Goal: Task Accomplishment & Management: Manage account settings

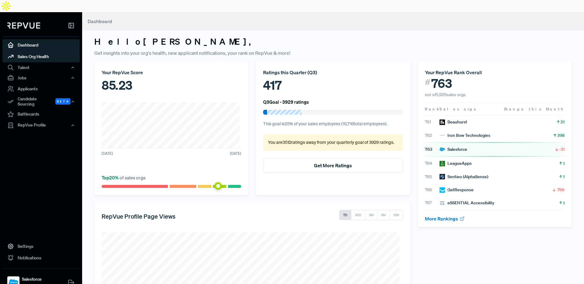
click at [35, 51] on link "Sales Org Health" at bounding box center [40, 57] width 77 height 12
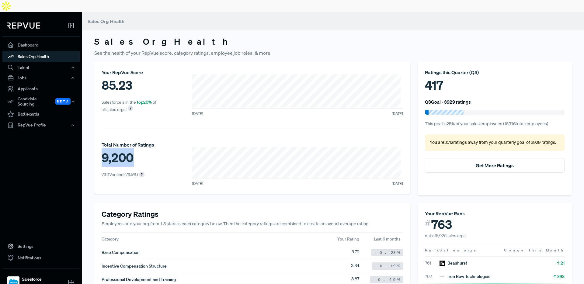
drag, startPoint x: 131, startPoint y: 146, endPoint x: 100, endPoint y: 146, distance: 30.7
click at [100, 146] on div "Your RepVue Score 85.23 Salesforce is in the top 20 % of all sales orgs! [DATE]…" at bounding box center [252, 127] width 316 height 132
click at [105, 148] on div "9,200" at bounding box center [128, 157] width 53 height 18
click at [34, 62] on div "Talent" at bounding box center [40, 67] width 77 height 10
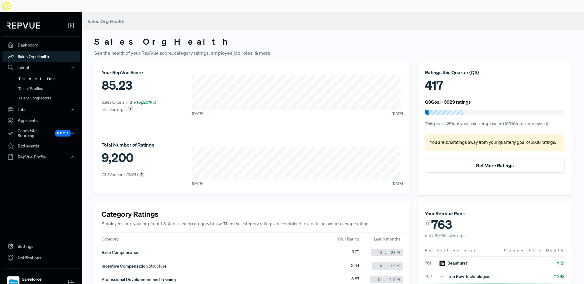
click at [31, 74] on link "Talent Data" at bounding box center [49, 79] width 77 height 10
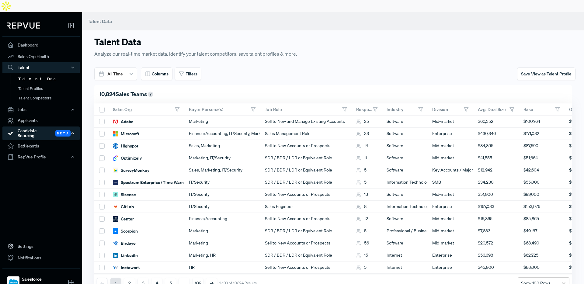
click at [36, 126] on div "Candidate Sourcing Beta" at bounding box center [40, 133] width 77 height 14
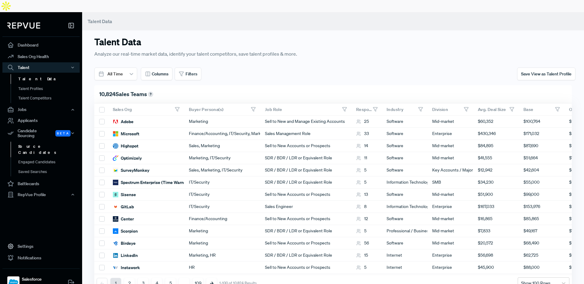
click at [36, 142] on link "Source Candidates" at bounding box center [49, 150] width 77 height 16
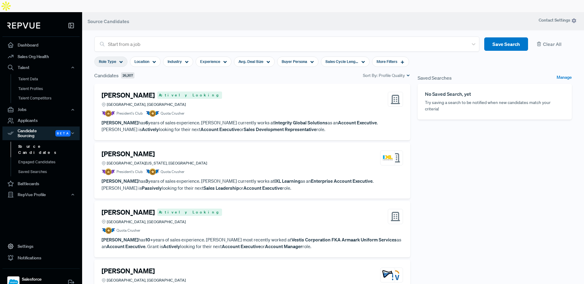
click at [115, 59] on span "Role Type" at bounding box center [107, 62] width 17 height 6
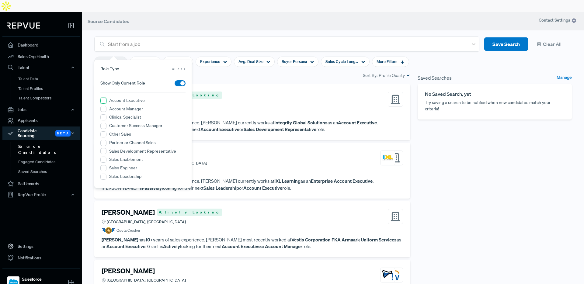
click at [102, 102] on Executive "Account Executive" at bounding box center [103, 101] width 6 height 6
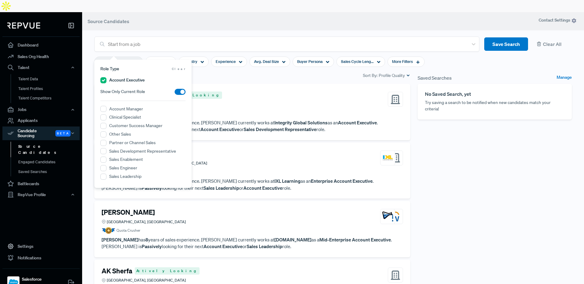
click at [233, 84] on div "[PERSON_NAME] Actively Looking [GEOGRAPHIC_DATA], [GEOGRAPHIC_DATA] President's…" at bounding box center [252, 112] width 316 height 56
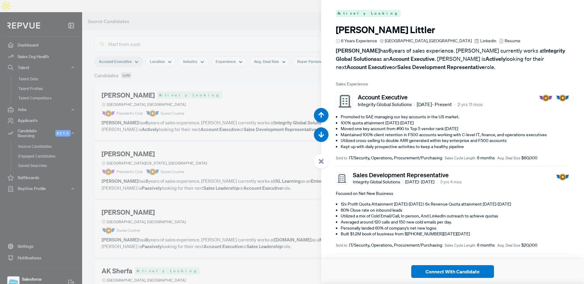
click at [282, 19] on div at bounding box center [292, 142] width 584 height 284
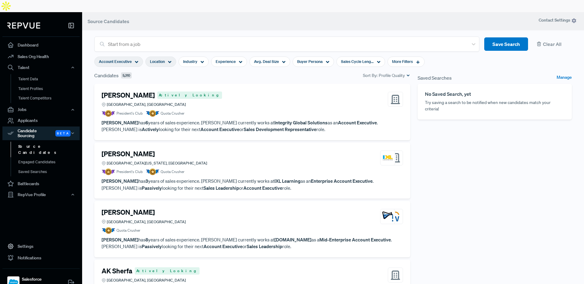
click at [169, 60] on icon at bounding box center [170, 62] width 4 height 4
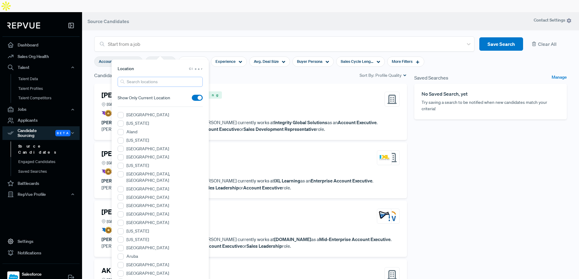
click at [146, 79] on input "search" at bounding box center [160, 82] width 85 height 10
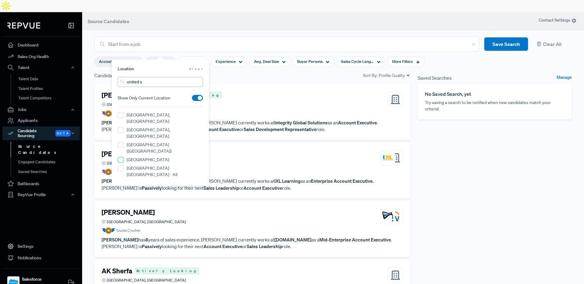
type input "united s"
click at [123, 157] on States "[GEOGRAPHIC_DATA]" at bounding box center [121, 160] width 6 height 6
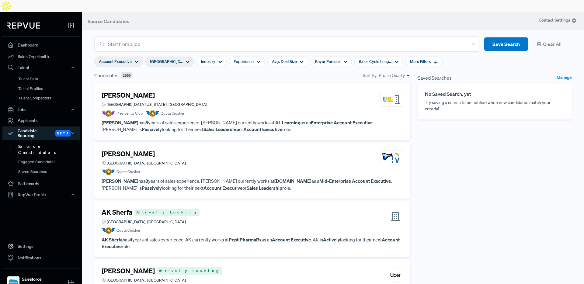
click at [201, 52] on section "Account Executive United States Industry Experience Avg. Deal Size Buyer Person…" at bounding box center [268, 62] width 348 height 20
click at [218, 60] on icon at bounding box center [220, 62] width 4 height 4
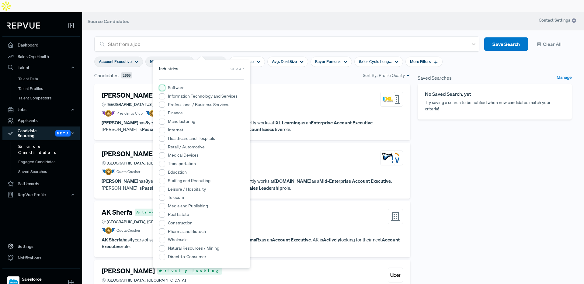
click at [163, 87] on input "Software" at bounding box center [162, 88] width 6 height 6
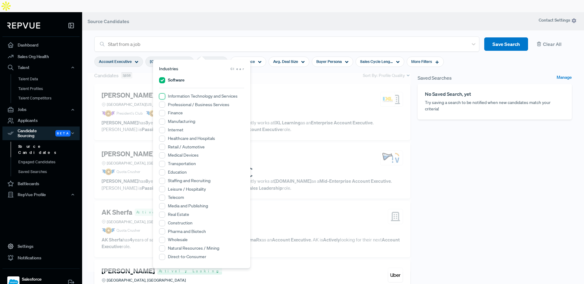
click at [162, 97] on Services "Information Technology and Services" at bounding box center [162, 96] width 6 height 6
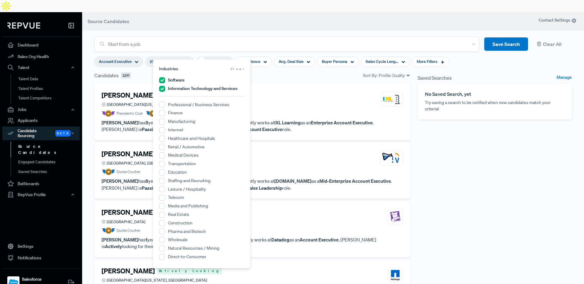
click at [226, 52] on section "Account Executive [GEOGRAPHIC_DATA] Software + 1 Experience Avg. Deal Size Buye…" at bounding box center [271, 62] width 355 height 20
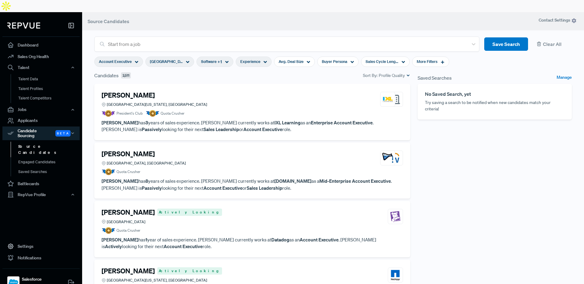
click at [250, 57] on div "Experience" at bounding box center [254, 62] width 36 height 10
click at [306, 60] on icon at bounding box center [308, 62] width 4 height 4
click at [254, 81] on div at bounding box center [253, 80] width 4 height 4
drag, startPoint x: 313, startPoint y: 81, endPoint x: 258, endPoint y: 84, distance: 55.1
click at [258, 84] on div "to $0 $1M" at bounding box center [282, 88] width 85 height 22
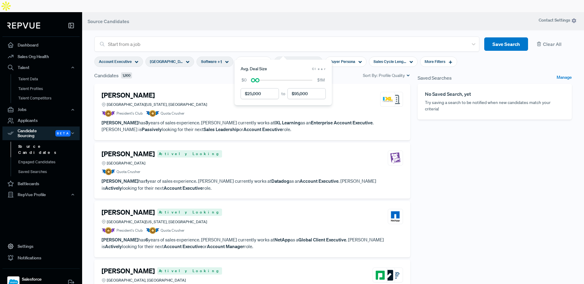
click at [471, 136] on div "Saved Searches Manage No Saved Search, yet Try saving a search to be notified w…" at bounding box center [494, 185] width 161 height 227
click at [341, 59] on span "Buyer Persona" at bounding box center [343, 62] width 26 height 6
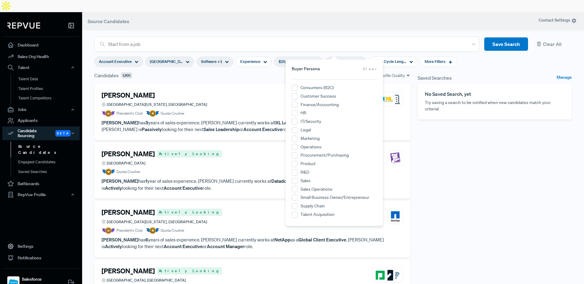
click at [461, 52] on article "Account Executive [GEOGRAPHIC_DATA] Software + 1 Experience $25,000 - $95,000 B…" at bounding box center [333, 62] width 485 height 20
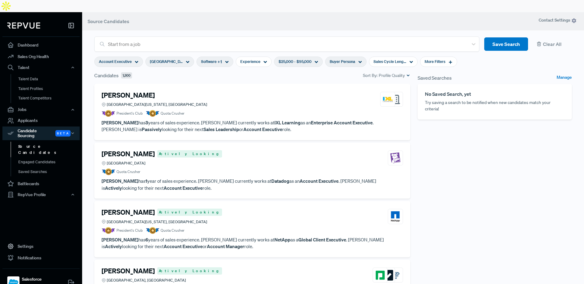
click at [352, 57] on div "Buyer Persona" at bounding box center [345, 62] width 41 height 10
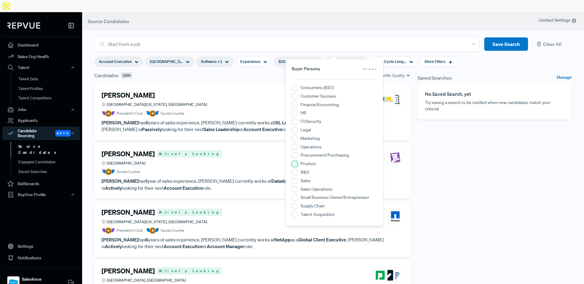
click at [296, 166] on input "Product" at bounding box center [295, 164] width 6 height 6
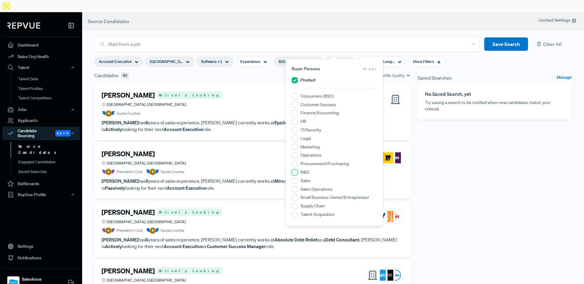
click at [296, 171] on input "R&D" at bounding box center [295, 172] width 6 height 6
click at [296, 165] on input "Operations" at bounding box center [295, 164] width 6 height 6
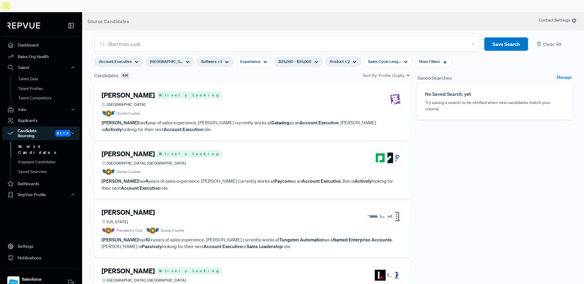
click at [483, 57] on article "Account Executive [GEOGRAPHIC_DATA] Software + 1 Experience $25,000 - $95,000 P…" at bounding box center [333, 62] width 485 height 20
click at [430, 57] on div "More Filters" at bounding box center [432, 62] width 37 height 10
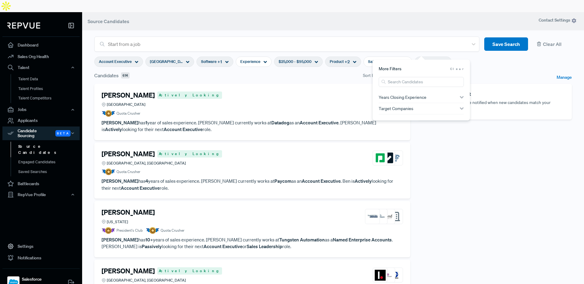
click at [461, 98] on use "button" at bounding box center [462, 97] width 4 height 2
drag, startPoint x: 391, startPoint y: 105, endPoint x: 404, endPoint y: 106, distance: 13.1
click at [405, 106] on div at bounding box center [407, 106] width 4 height 4
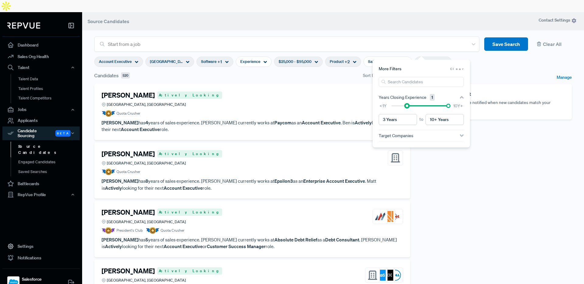
type input "4 Years"
drag, startPoint x: 406, startPoint y: 105, endPoint x: 411, endPoint y: 111, distance: 7.8
click at [410, 105] on div at bounding box center [412, 106] width 4 height 4
click at [443, 150] on div "Saved Searches Manage No Saved Search, yet Try saving a search to be notified w…" at bounding box center [494, 185] width 161 height 227
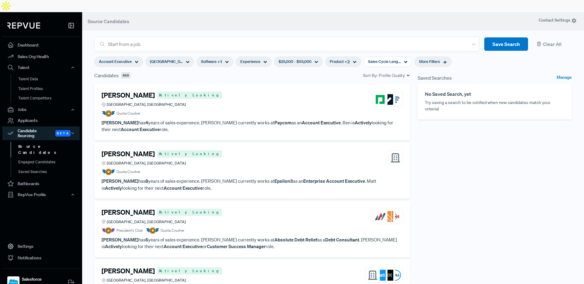
click at [247, 59] on span "Experience" at bounding box center [250, 62] width 20 height 6
click at [344, 59] on span "+ 2" at bounding box center [346, 62] width 5 height 6
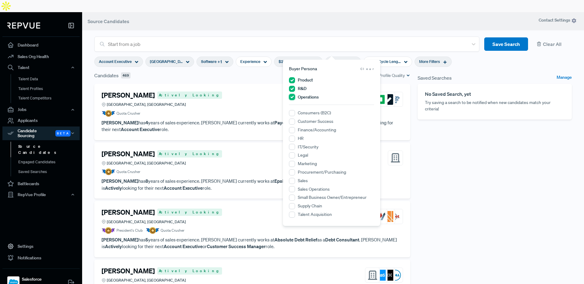
click at [292, 96] on input "Operations" at bounding box center [292, 97] width 6 height 6
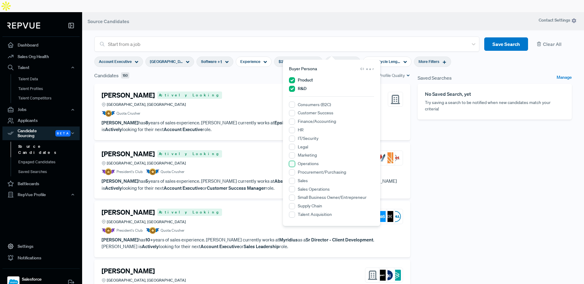
click at [293, 164] on input "Operations" at bounding box center [292, 164] width 6 height 6
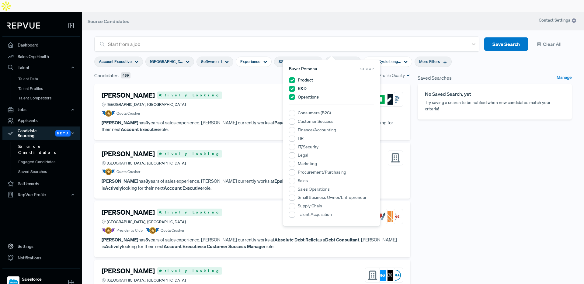
click at [258, 72] on div "Candidates 469 Sort By: Profile Quality" at bounding box center [252, 75] width 316 height 7
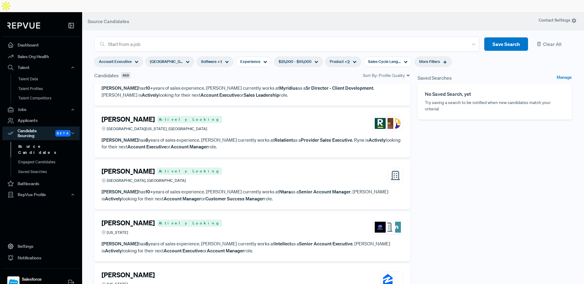
scroll to position [210, 0]
click at [212, 57] on div "Software + 1" at bounding box center [214, 62] width 37 height 10
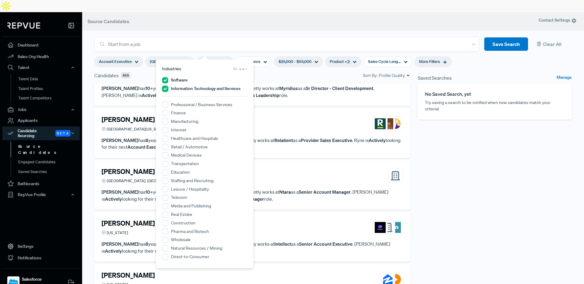
click at [164, 89] on Services "Information Technology and Services" at bounding box center [165, 89] width 6 height 6
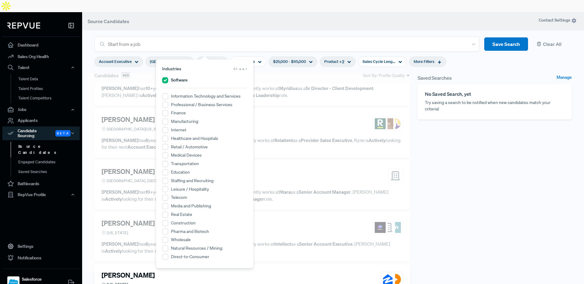
scroll to position [203, 0]
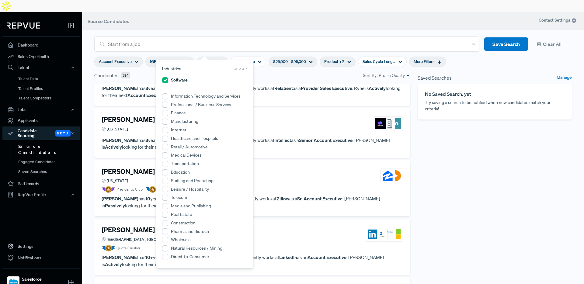
click at [458, 162] on div "Saved Searches Manage No Saved Search, yet Try saving a search to be notified w…" at bounding box center [494, 185] width 161 height 227
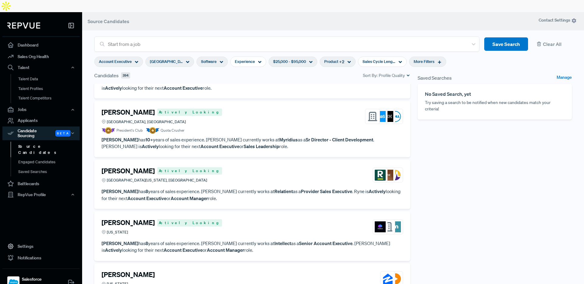
scroll to position [0, 0]
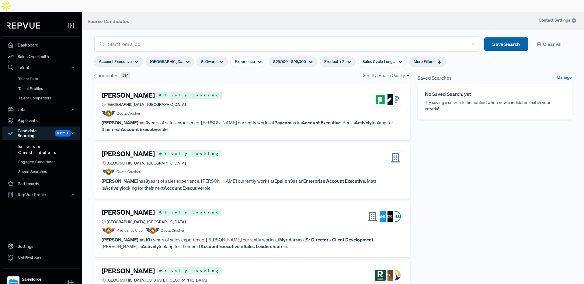
click at [497, 37] on button "Save Search" at bounding box center [506, 44] width 44 height 14
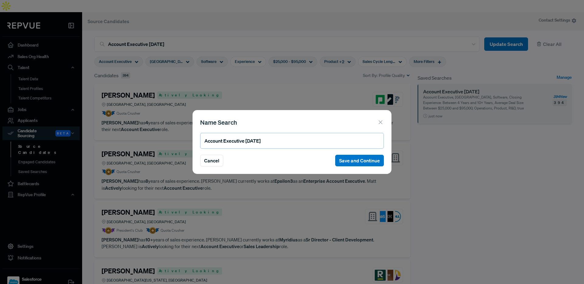
drag, startPoint x: 278, startPoint y: 141, endPoint x: 211, endPoint y: 134, distance: 67.8
click at [211, 134] on input "Account Executive [DATE]" at bounding box center [292, 141] width 184 height 16
click at [209, 142] on input "LS Test" at bounding box center [292, 141] width 184 height 16
type input "LC Test"
click at [372, 161] on button "Save and Continue" at bounding box center [359, 161] width 49 height 12
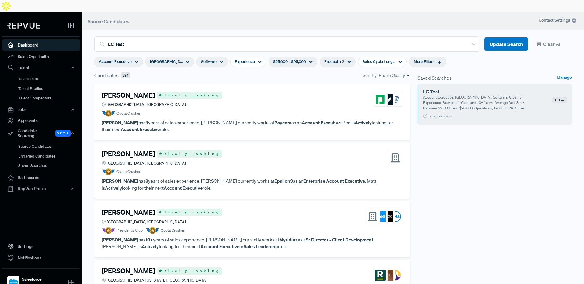
click at [24, 39] on link "Dashboard" at bounding box center [40, 45] width 77 height 12
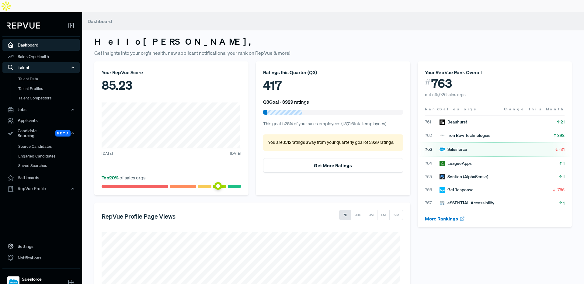
click at [73, 65] on icon "button" at bounding box center [73, 67] width 4 height 4
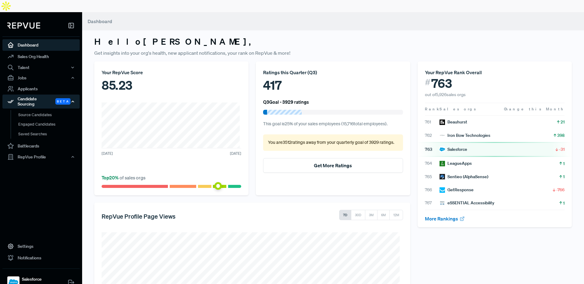
click at [73, 101] on use "button" at bounding box center [73, 101] width 2 height 1
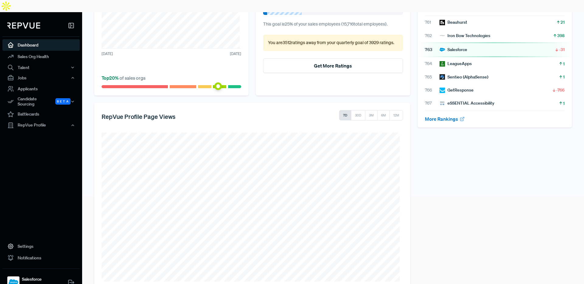
scroll to position [102, 0]
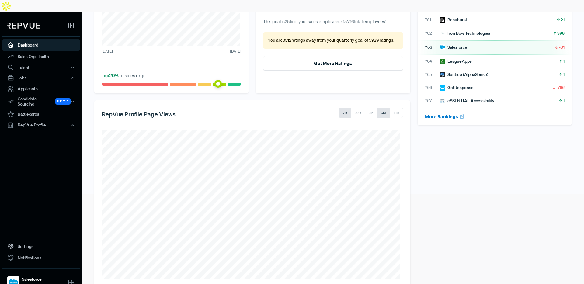
click at [381, 108] on button "6M" at bounding box center [383, 113] width 13 height 10
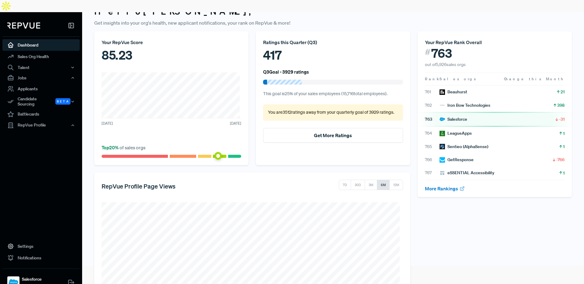
scroll to position [2, 0]
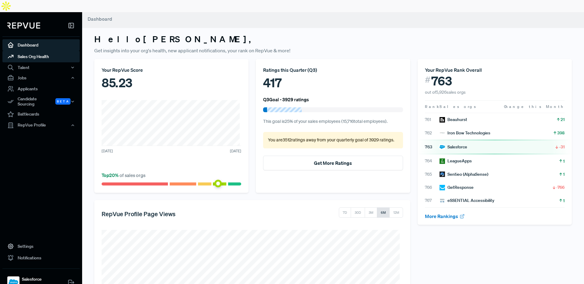
click at [27, 51] on link "Sales Org Health" at bounding box center [40, 57] width 77 height 12
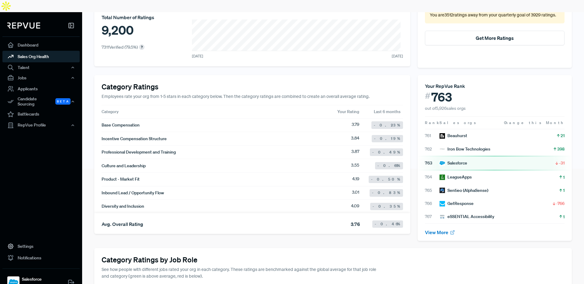
scroll to position [128, 0]
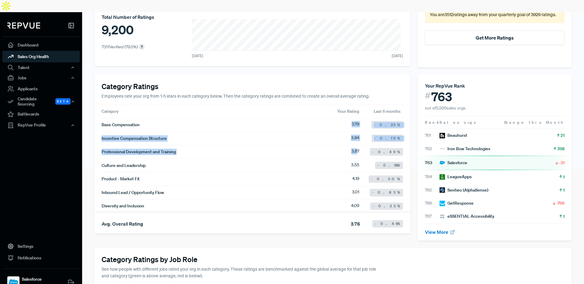
drag, startPoint x: 350, startPoint y: 113, endPoint x: 354, endPoint y: 137, distance: 24.4
click at [354, 137] on article "Base Compensation 3.79 -0.23 % Incentive Compensation Structure 3.84 -0.19 % Pr…" at bounding box center [252, 165] width 301 height 95
click at [353, 135] on span "3.84" at bounding box center [355, 138] width 8 height 7
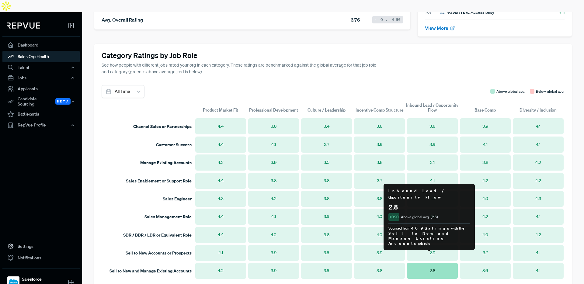
scroll to position [328, 0]
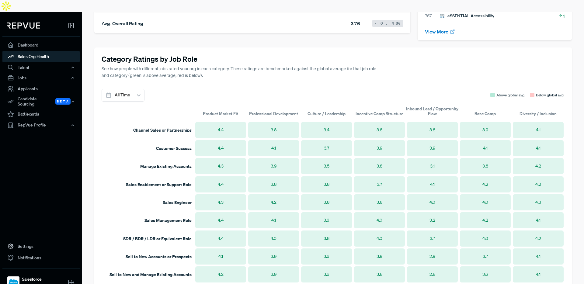
drag, startPoint x: 134, startPoint y: 117, endPoint x: 179, endPoint y: 156, distance: 59.5
click at [179, 156] on article "Channel Sales or Partnerships 4.4 3.8 3.4 3.8 3.8 3.9 4.1 Customer Success 4.4 …" at bounding box center [333, 202] width 463 height 162
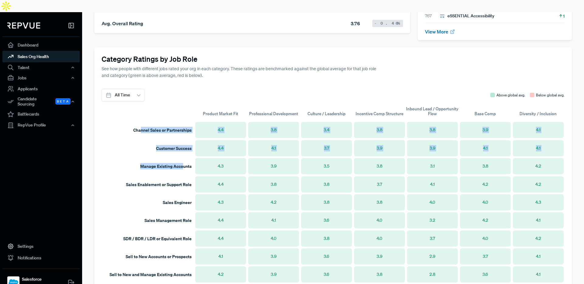
drag, startPoint x: 173, startPoint y: 149, endPoint x: 140, endPoint y: 118, distance: 45.4
click at [140, 121] on article "Channel Sales or Partnerships 4.4 3.8 3.4 3.8 3.8 3.9 4.1 Customer Success 4.4 …" at bounding box center [333, 202] width 463 height 162
click at [140, 127] on span "Channel Sales or Partnerships" at bounding box center [162, 130] width 58 height 6
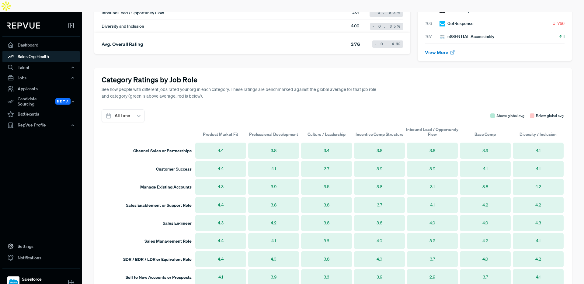
scroll to position [361, 0]
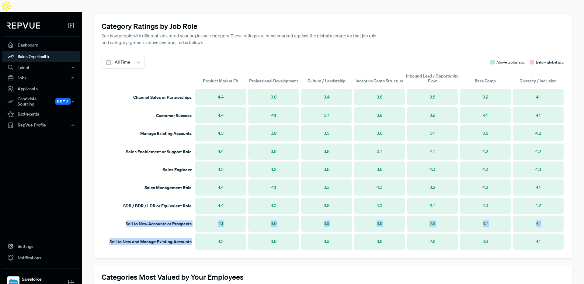
drag, startPoint x: 126, startPoint y: 212, endPoint x: 187, endPoint y: 232, distance: 64.6
click at [185, 234] on article "Channel Sales or Partnerships 4.4 3.8 3.4 3.8 3.8 3.9 4.1 Customer Success 4.4 …" at bounding box center [333, 169] width 463 height 162
click at [163, 239] on span "Sell to New and Manage Existing Accounts" at bounding box center [150, 242] width 82 height 6
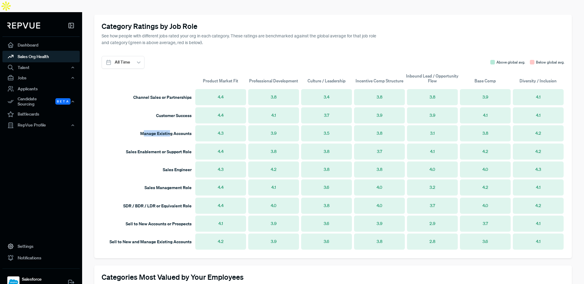
drag, startPoint x: 142, startPoint y: 122, endPoint x: 168, endPoint y: 123, distance: 26.8
click at [168, 130] on span "Manage Existing Accounts" at bounding box center [165, 133] width 51 height 6
click at [177, 127] on article "Manage Existing Accounts 4.3 3.9 3.5 3.8 3.1 3.8 4.2" at bounding box center [333, 133] width 463 height 18
click at [69, 62] on div "Talent" at bounding box center [40, 67] width 77 height 10
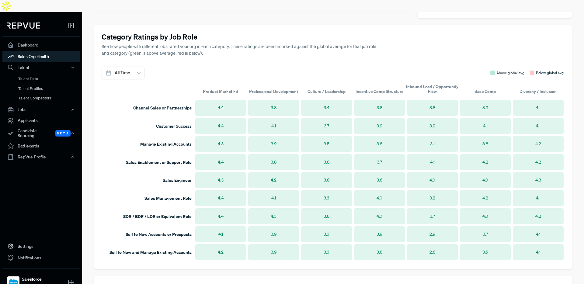
scroll to position [343, 0]
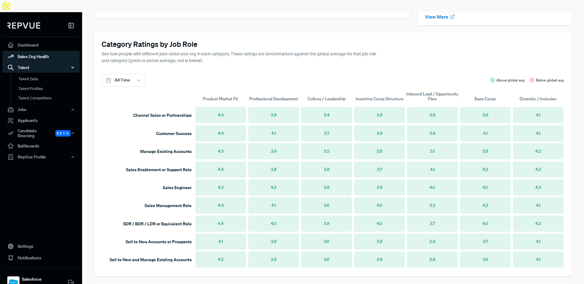
click at [71, 67] on use "button" at bounding box center [72, 67] width 2 height 1
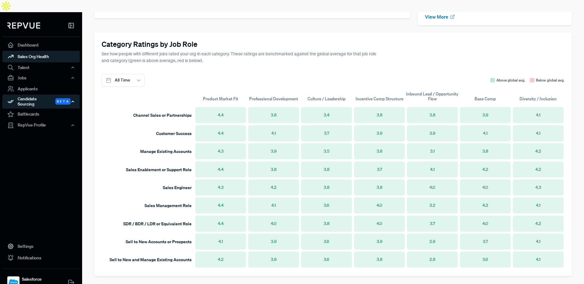
click at [72, 101] on use "button" at bounding box center [73, 101] width 2 height 1
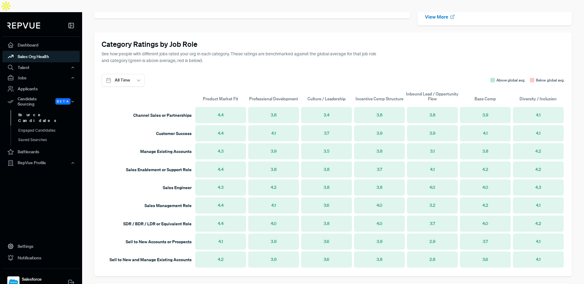
click at [38, 110] on link "Source Candidates" at bounding box center [49, 118] width 77 height 16
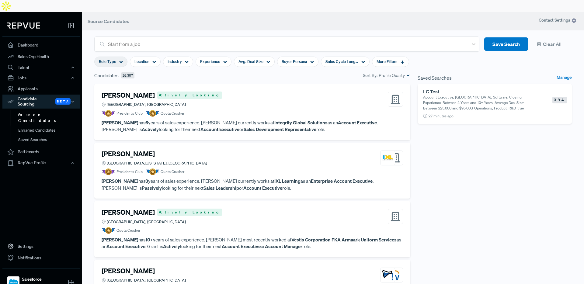
click at [119, 60] on icon at bounding box center [121, 62] width 4 height 4
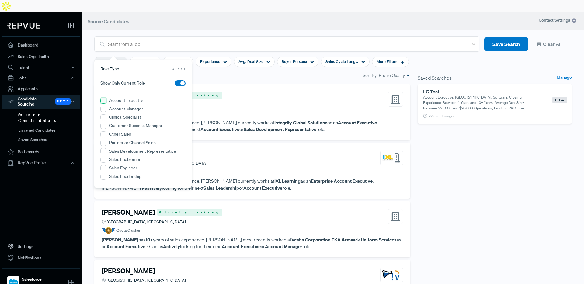
click at [104, 99] on Executive "Account Executive" at bounding box center [103, 101] width 6 height 6
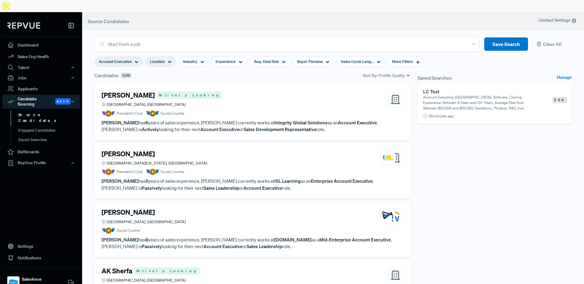
click at [168, 60] on icon at bounding box center [170, 62] width 4 height 4
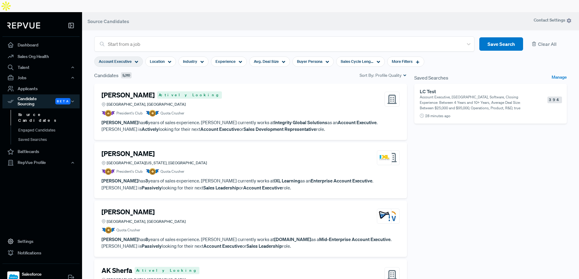
click at [91, 72] on div "Candidates 5,310 Sort By: Profile Quality" at bounding box center [251, 78] width 320 height 12
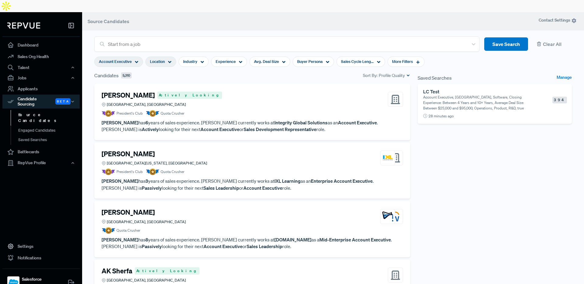
click at [168, 61] on use at bounding box center [169, 62] width 3 height 2
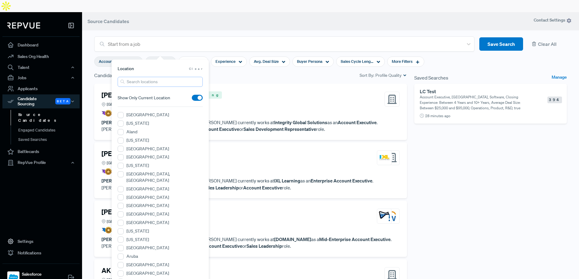
click at [179, 81] on input "search" at bounding box center [160, 82] width 85 height 10
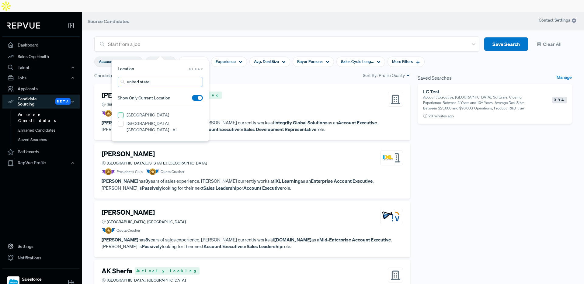
type input "united state"
click at [122, 115] on States "[GEOGRAPHIC_DATA]" at bounding box center [121, 115] width 6 height 6
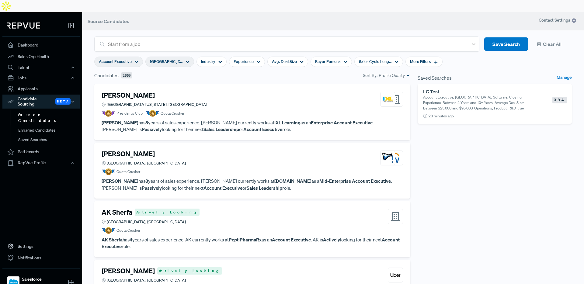
click at [86, 84] on section "Start from a job Save Search Clear All Account Executive United States Industry…" at bounding box center [333, 147] width 502 height 284
click at [218, 60] on icon at bounding box center [220, 62] width 4 height 4
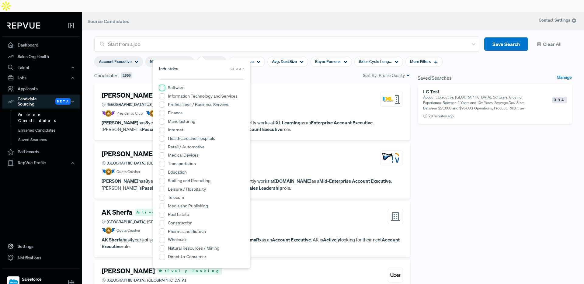
click at [162, 89] on input "Software" at bounding box center [162, 88] width 6 height 6
click at [162, 98] on Services "Information Technology and Services" at bounding box center [162, 96] width 6 height 6
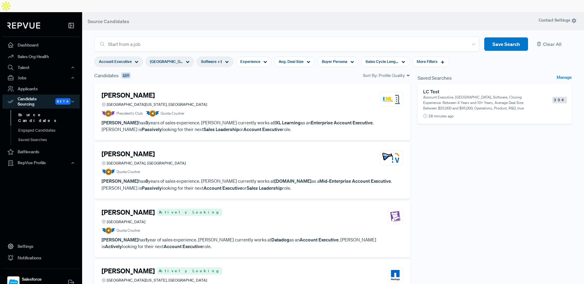
drag, startPoint x: 123, startPoint y: 64, endPoint x: 133, endPoint y: 64, distance: 10.1
click at [133, 72] on div "Candidates 2,511 Sort By: Profile Quality" at bounding box center [252, 75] width 316 height 7
click at [91, 85] on div "[PERSON_NAME] [GEOGRAPHIC_DATA][US_STATE], OK President's Club Quota Crusher [P…" at bounding box center [252, 191] width 323 height 215
click at [246, 59] on span "Experience" at bounding box center [250, 62] width 20 height 6
click at [335, 84] on div "[PERSON_NAME] [GEOGRAPHIC_DATA][US_STATE], OK President's Club Quota Crusher [P…" at bounding box center [252, 112] width 316 height 56
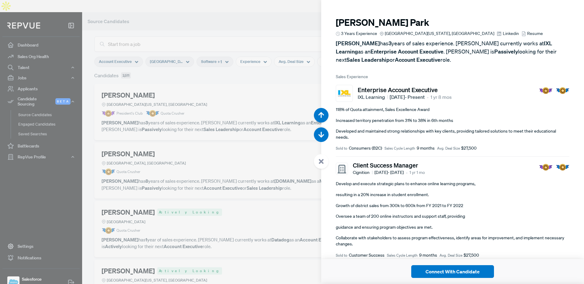
click at [288, 15] on div at bounding box center [292, 142] width 584 height 284
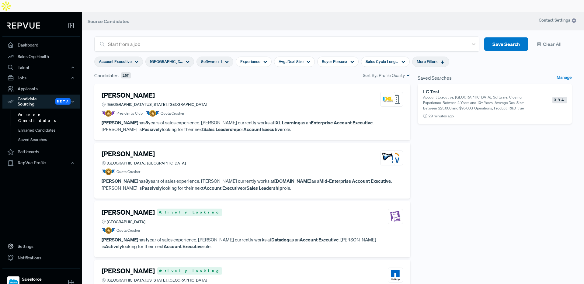
click at [421, 59] on span "More Filters" at bounding box center [426, 62] width 21 height 6
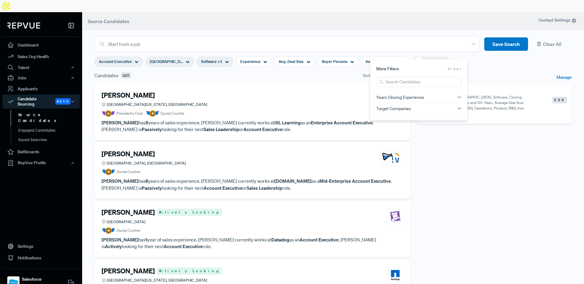
click at [398, 96] on span "Years Closing Experience" at bounding box center [400, 97] width 48 height 5
type input "3 Years"
drag, startPoint x: 389, startPoint y: 106, endPoint x: 402, endPoint y: 107, distance: 13.7
click at [402, 107] on div at bounding box center [404, 106] width 4 height 4
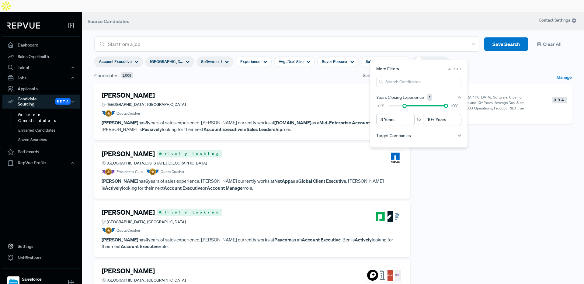
click at [90, 84] on section "Start from a job Save Search Clear All Account Executive [GEOGRAPHIC_DATA] Soft…" at bounding box center [333, 147] width 502 height 284
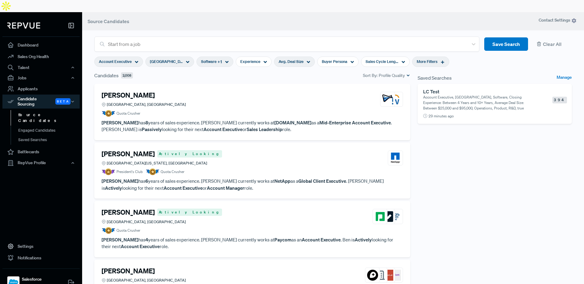
click at [290, 59] on span "Avg. Deal Size" at bounding box center [290, 62] width 25 height 6
click at [253, 81] on div at bounding box center [253, 80] width 4 height 4
drag, startPoint x: 313, startPoint y: 80, endPoint x: 258, endPoint y: 83, distance: 54.8
click at [258, 83] on div "to $0 $1M" at bounding box center [282, 88] width 85 height 22
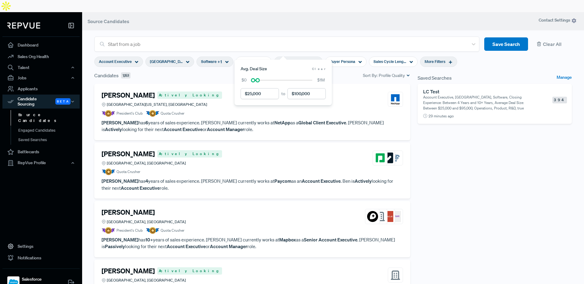
click at [92, 97] on div "[PERSON_NAME] Actively Looking Greater [US_STATE][GEOGRAPHIC_DATA], [GEOGRAPHIC…" at bounding box center [252, 191] width 323 height 215
click at [358, 61] on use at bounding box center [359, 62] width 3 height 2
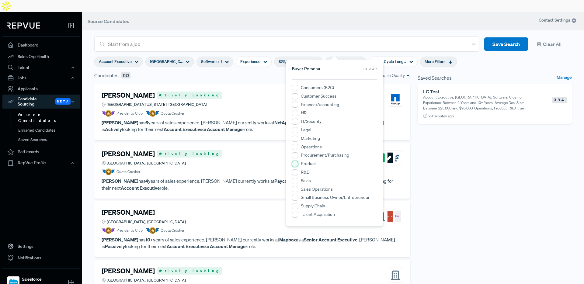
click at [296, 165] on input "Product" at bounding box center [295, 164] width 6 height 6
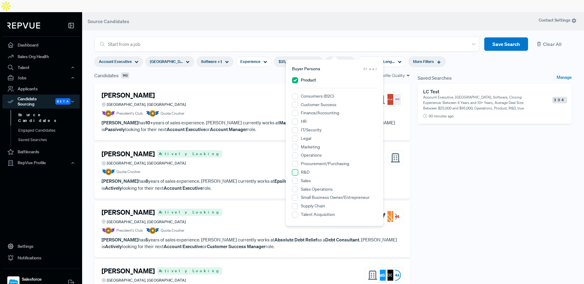
click at [295, 172] on input "R&D" at bounding box center [295, 172] width 6 height 6
click at [295, 164] on input "Operations" at bounding box center [295, 164] width 6 height 6
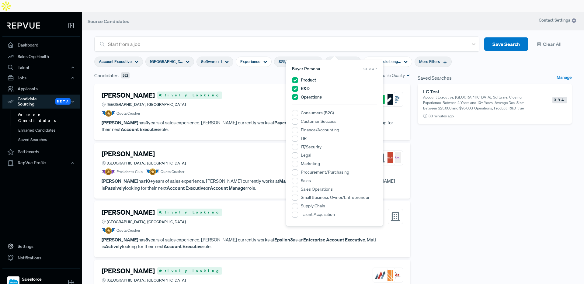
click at [85, 77] on section "Start from a job Save Search Clear All Account Executive United States Software…" at bounding box center [333, 147] width 502 height 284
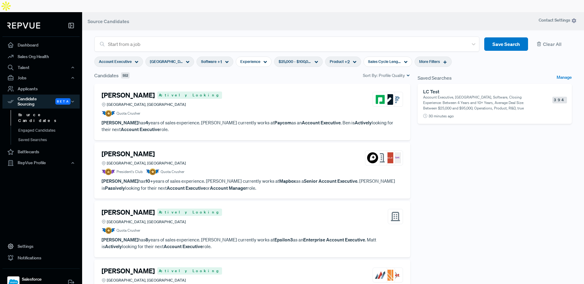
scroll to position [1, 0]
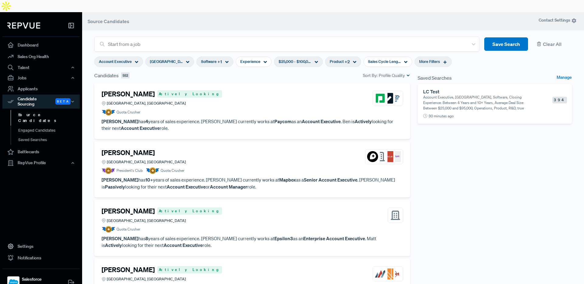
click at [302, 118] on strong "Account Executive" at bounding box center [321, 121] width 39 height 6
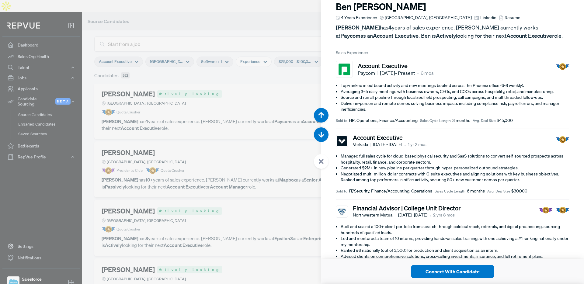
scroll to position [27, 0]
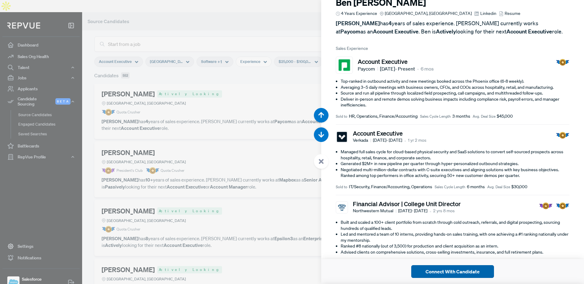
click at [451, 271] on button "Connect With Candidate" at bounding box center [452, 271] width 83 height 13
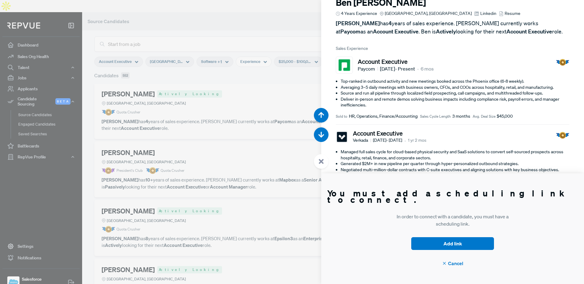
click at [458, 264] on span "Cancel" at bounding box center [452, 263] width 21 height 7
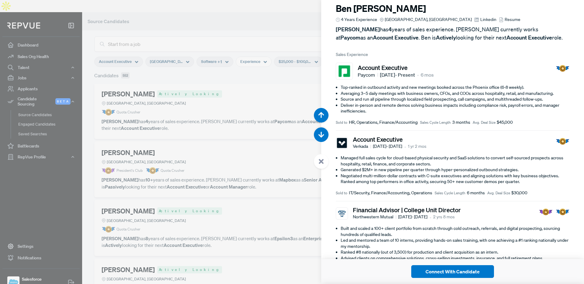
scroll to position [25, 0]
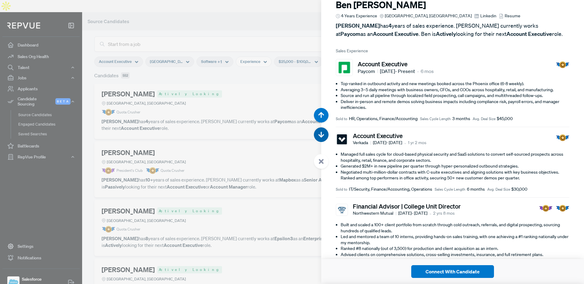
click at [323, 132] on icon "button" at bounding box center [321, 135] width 6 height 6
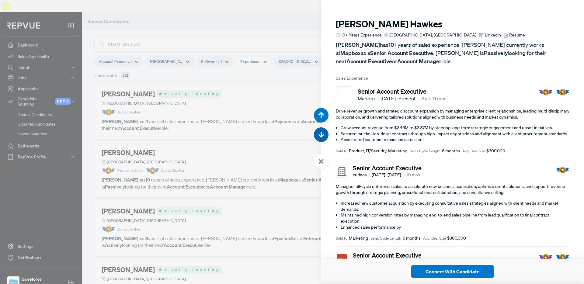
scroll to position [284, 0]
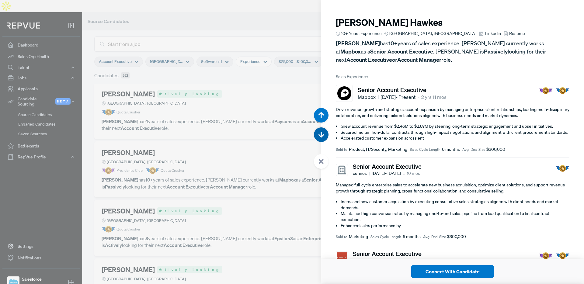
click at [323, 132] on icon "button" at bounding box center [321, 135] width 6 height 6
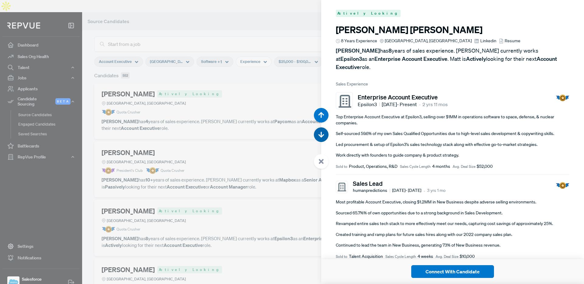
click at [323, 132] on icon "button" at bounding box center [321, 135] width 6 height 6
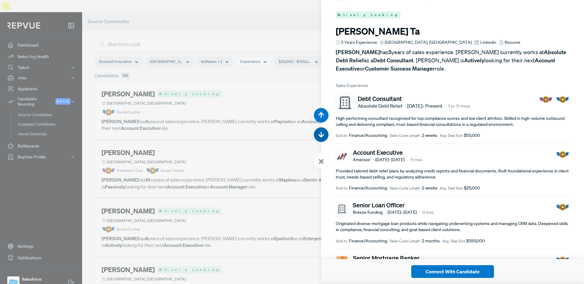
scroll to position [852, 0]
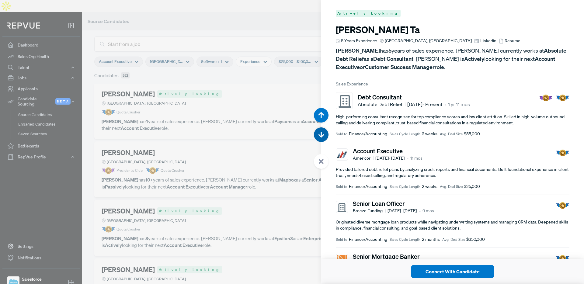
click at [323, 132] on icon "button" at bounding box center [321, 135] width 6 height 6
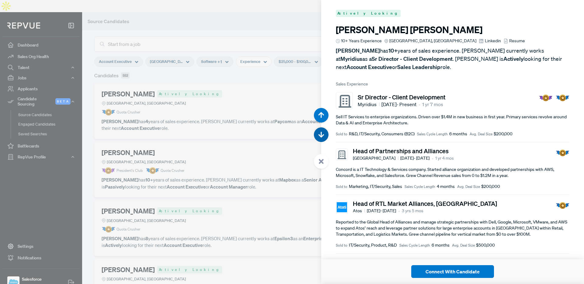
click at [323, 132] on icon "button" at bounding box center [321, 135] width 6 height 6
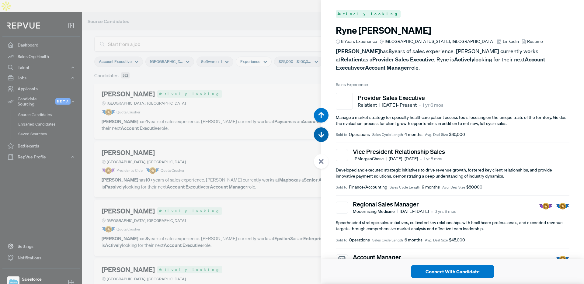
scroll to position [1420, 0]
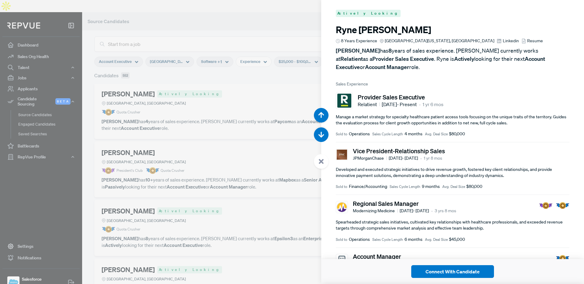
click at [303, 26] on div at bounding box center [292, 142] width 584 height 284
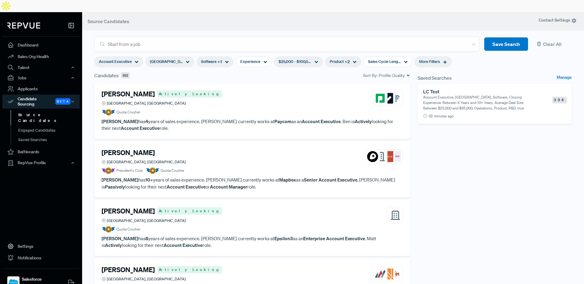
click at [181, 57] on div "[GEOGRAPHIC_DATA]" at bounding box center [169, 62] width 49 height 10
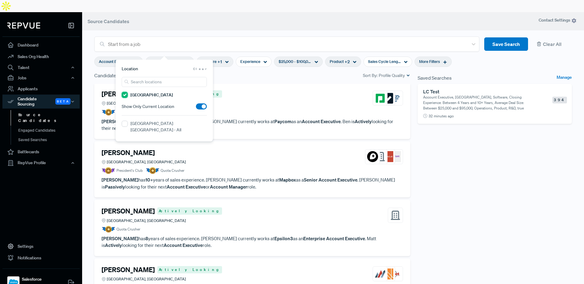
click at [125, 94] on States "[GEOGRAPHIC_DATA]" at bounding box center [125, 95] width 6 height 6
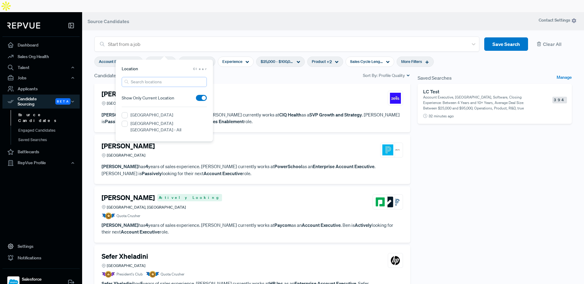
click at [178, 81] on input "search" at bounding box center [164, 82] width 85 height 10
type input "salt"
click at [154, 112] on label "[GEOGRAPHIC_DATA], [GEOGRAPHIC_DATA]" at bounding box center [168, 118] width 76 height 13
click at [128, 112] on UT "[GEOGRAPHIC_DATA], [GEOGRAPHIC_DATA]" at bounding box center [125, 115] width 6 height 6
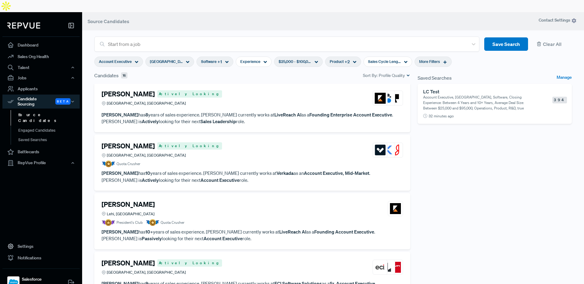
click at [91, 87] on div "[PERSON_NAME] Actively Looking Greater [GEOGRAPHIC_DATA], [GEOGRAPHIC_DATA] [PE…" at bounding box center [252, 191] width 323 height 215
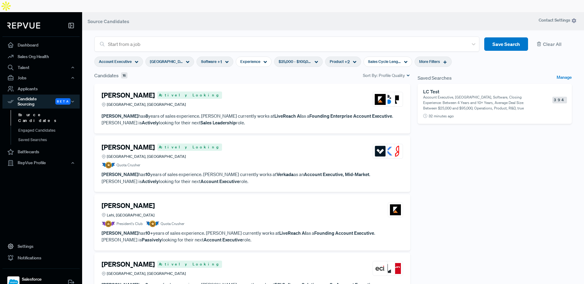
click at [171, 59] on span "[GEOGRAPHIC_DATA], [GEOGRAPHIC_DATA]" at bounding box center [166, 62] width 33 height 6
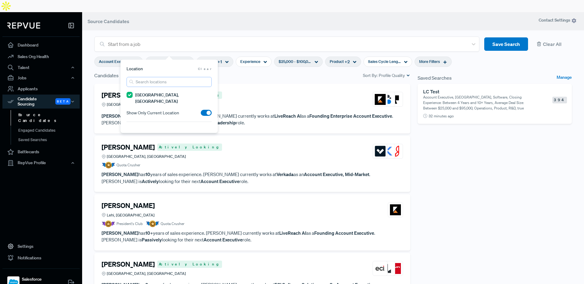
click at [153, 85] on input "search" at bounding box center [168, 82] width 85 height 10
type input "raleigh"
click at [131, 127] on NC "[GEOGRAPHIC_DATA], [GEOGRAPHIC_DATA]" at bounding box center [129, 130] width 6 height 6
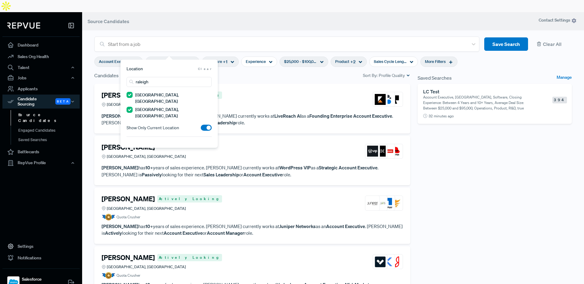
click at [88, 115] on section "Start from a job Save Search Clear All Account Executive Greater [GEOGRAPHIC_DA…" at bounding box center [333, 147] width 502 height 284
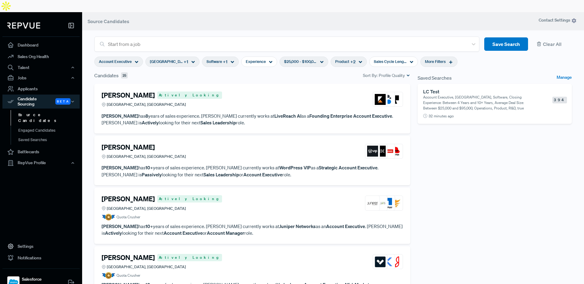
click at [468, 95] on p "Account Executive, [GEOGRAPHIC_DATA], Software, Closing Experience: Between 4 Y…" at bounding box center [479, 103] width 112 height 16
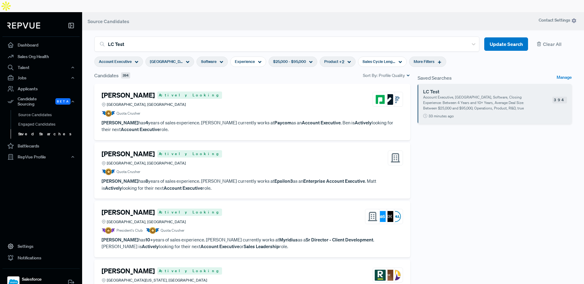
click at [38, 129] on link "Saved Searches" at bounding box center [49, 134] width 77 height 10
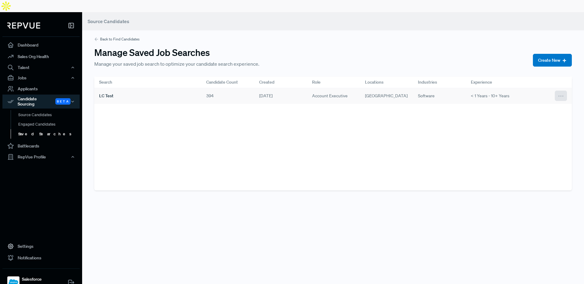
click at [557, 93] on icon at bounding box center [560, 96] width 7 height 7
click at [73, 99] on icon "button" at bounding box center [73, 101] width 4 height 4
